Goal: Information Seeking & Learning: Stay updated

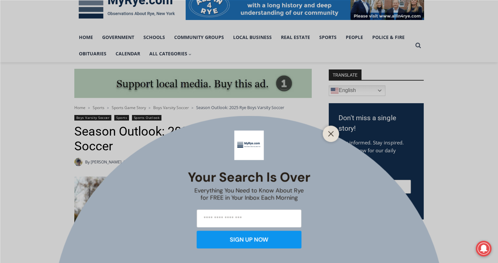
scroll to position [160, 0]
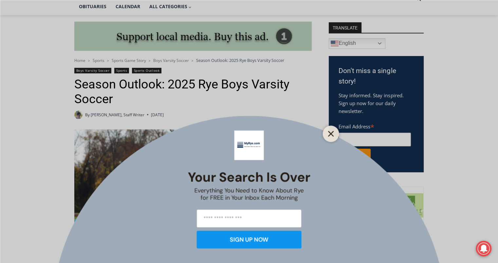
click at [333, 136] on icon "Close" at bounding box center [331, 134] width 6 height 6
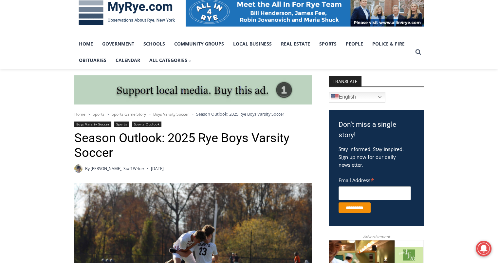
scroll to position [0, 0]
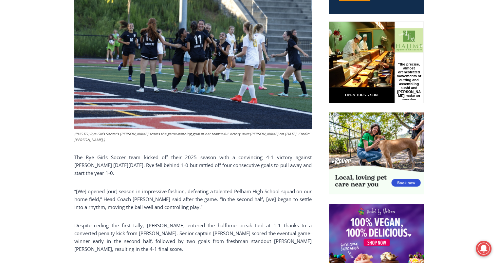
scroll to position [348, 0]
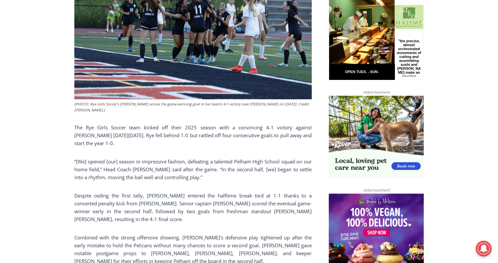
drag, startPoint x: 500, startPoint y: 23, endPoint x: 493, endPoint y: 87, distance: 64.6
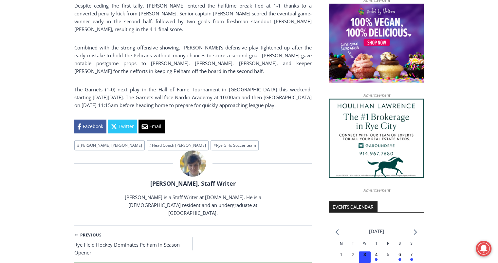
scroll to position [506, 0]
